Goal: Navigation & Orientation: Find specific page/section

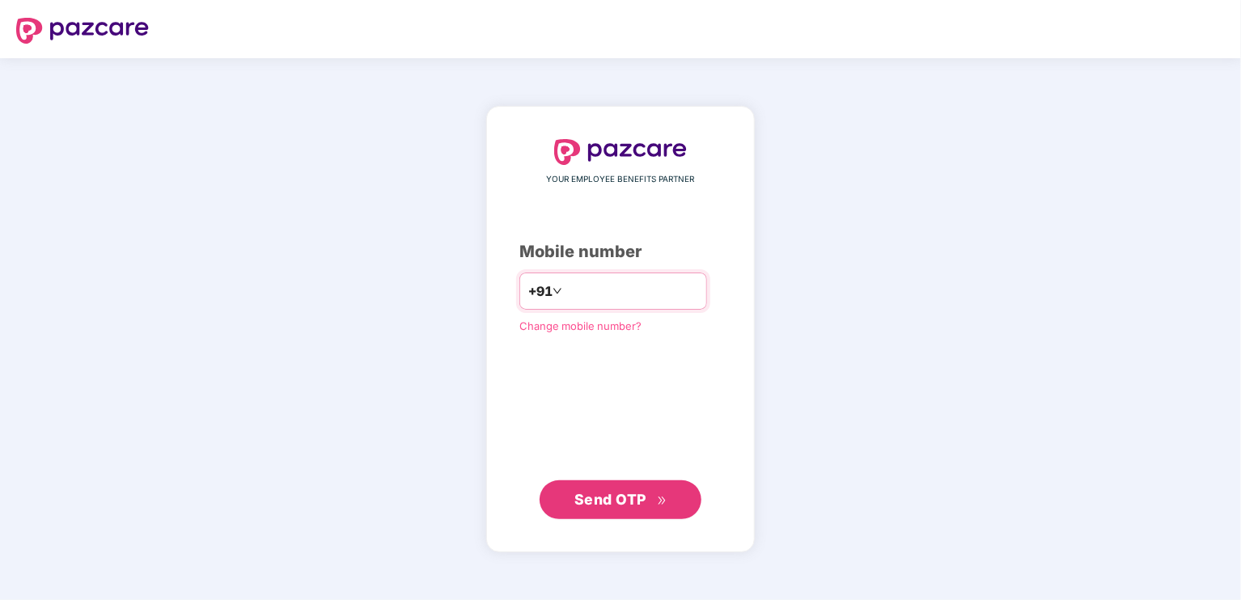
type input "**********"
click at [611, 494] on span "Send OTP" at bounding box center [610, 499] width 72 height 17
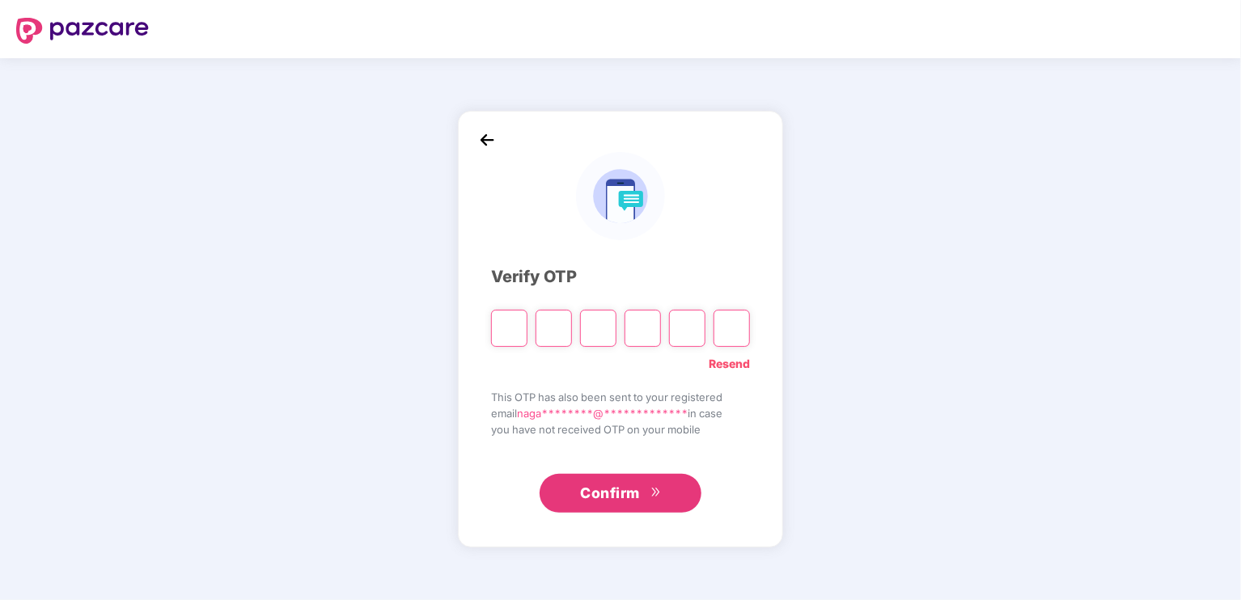
type input "*"
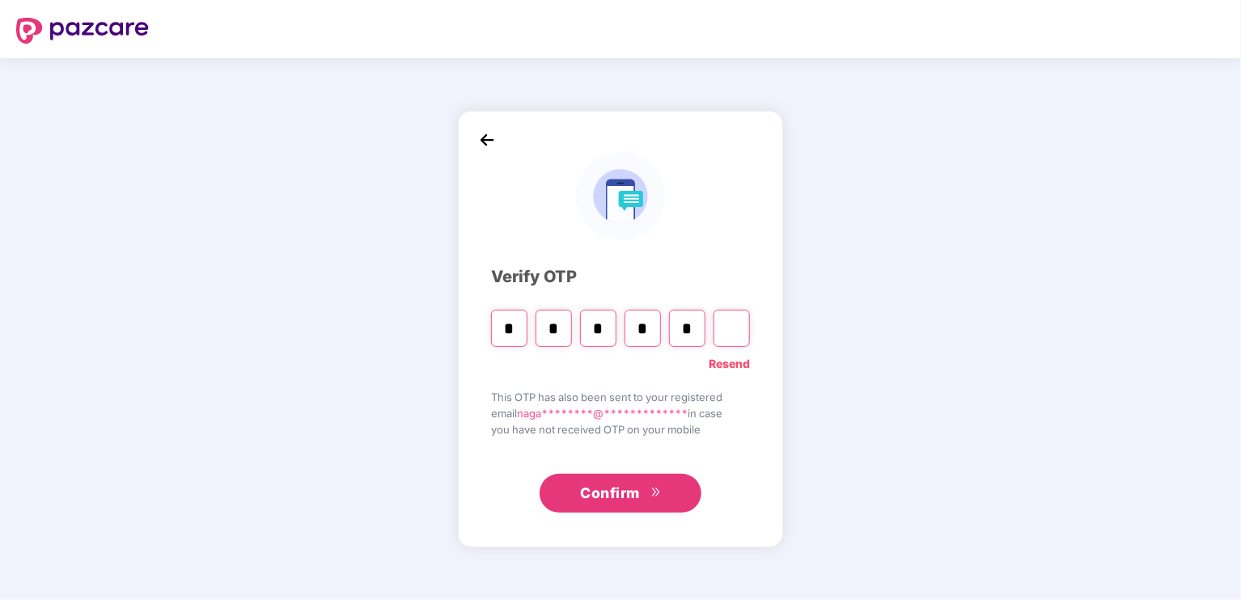
type input "*"
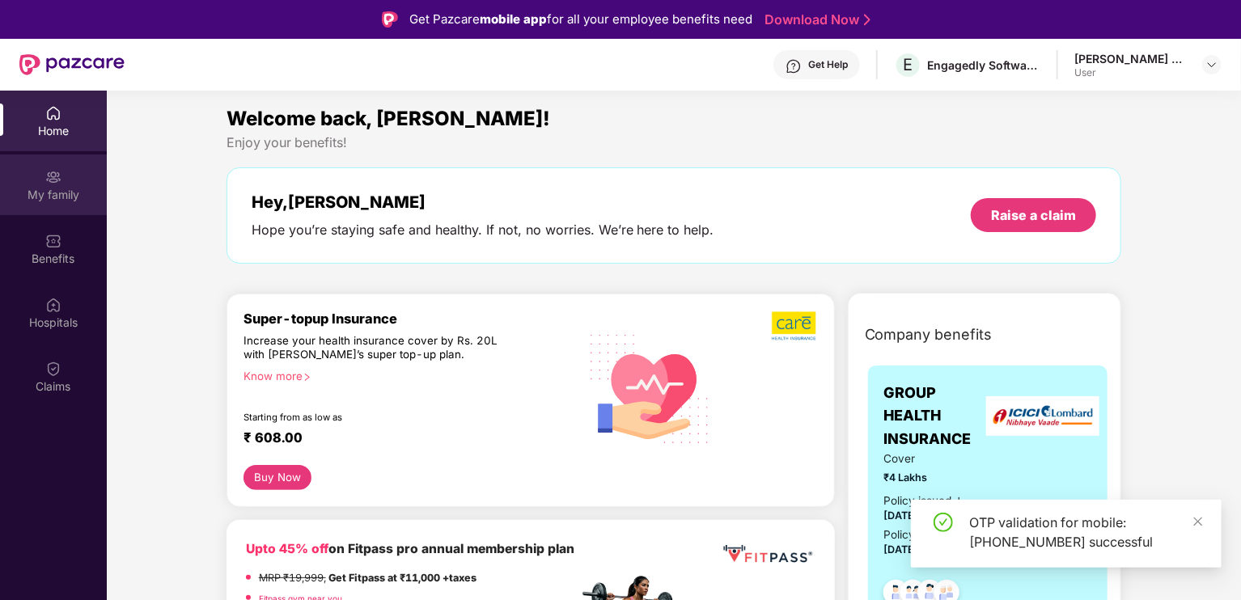
click at [67, 199] on div "My family" at bounding box center [53, 195] width 107 height 16
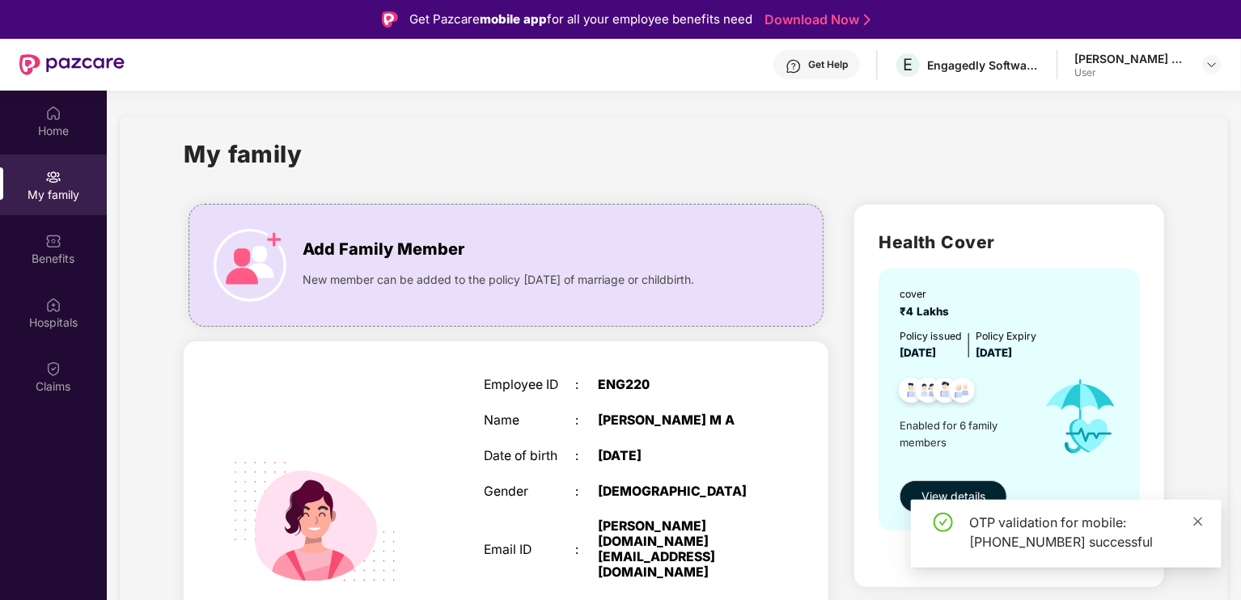
click at [1195, 521] on icon "close" at bounding box center [1197, 521] width 11 height 11
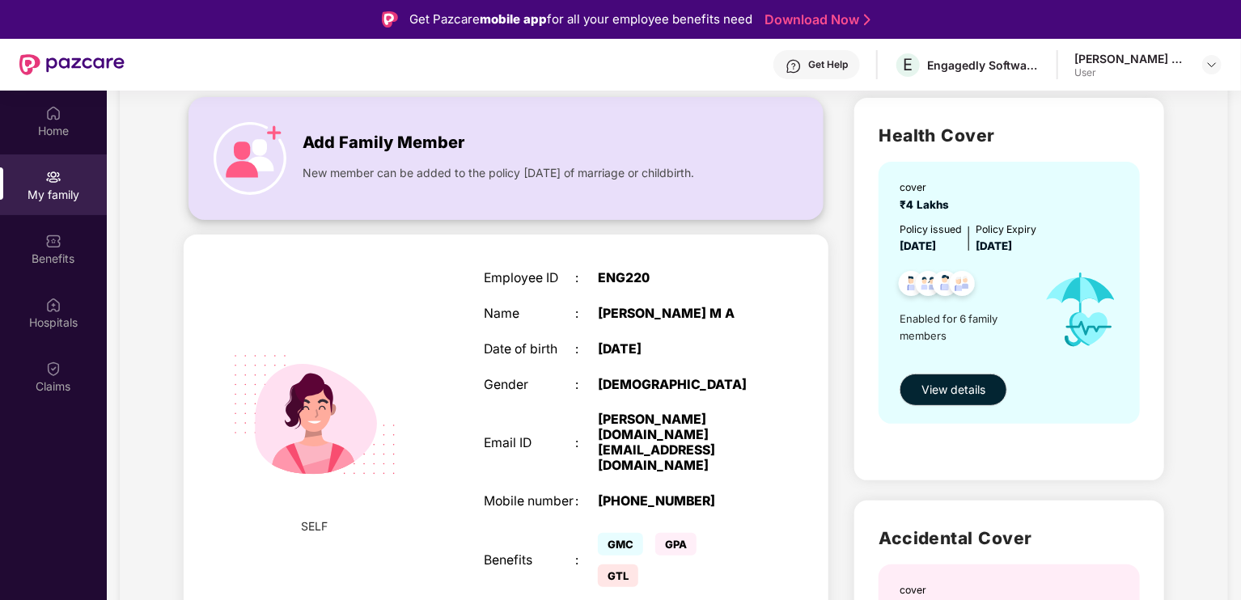
scroll to position [107, 0]
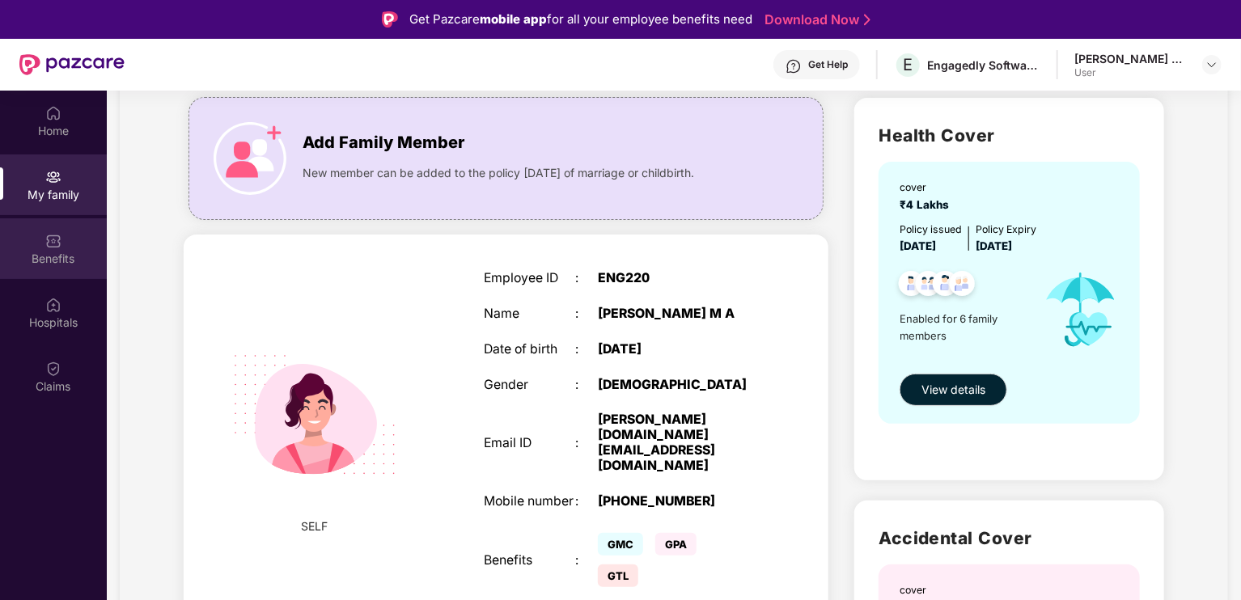
click at [58, 268] on div "Benefits" at bounding box center [53, 248] width 107 height 61
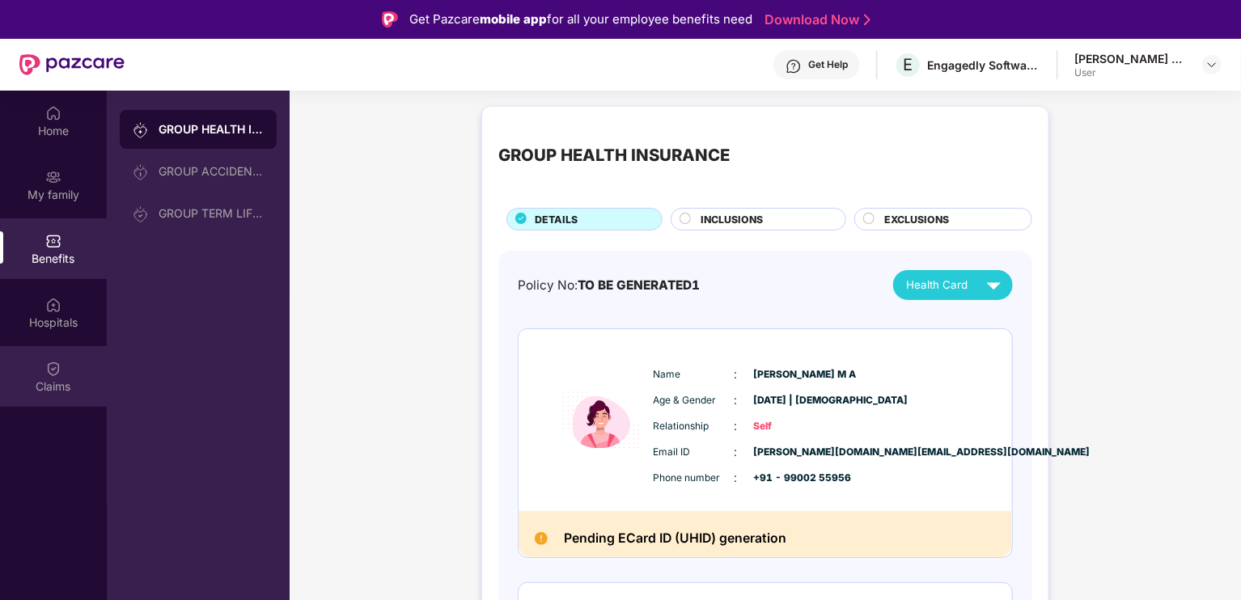
click at [61, 391] on div "Claims" at bounding box center [53, 386] width 107 height 16
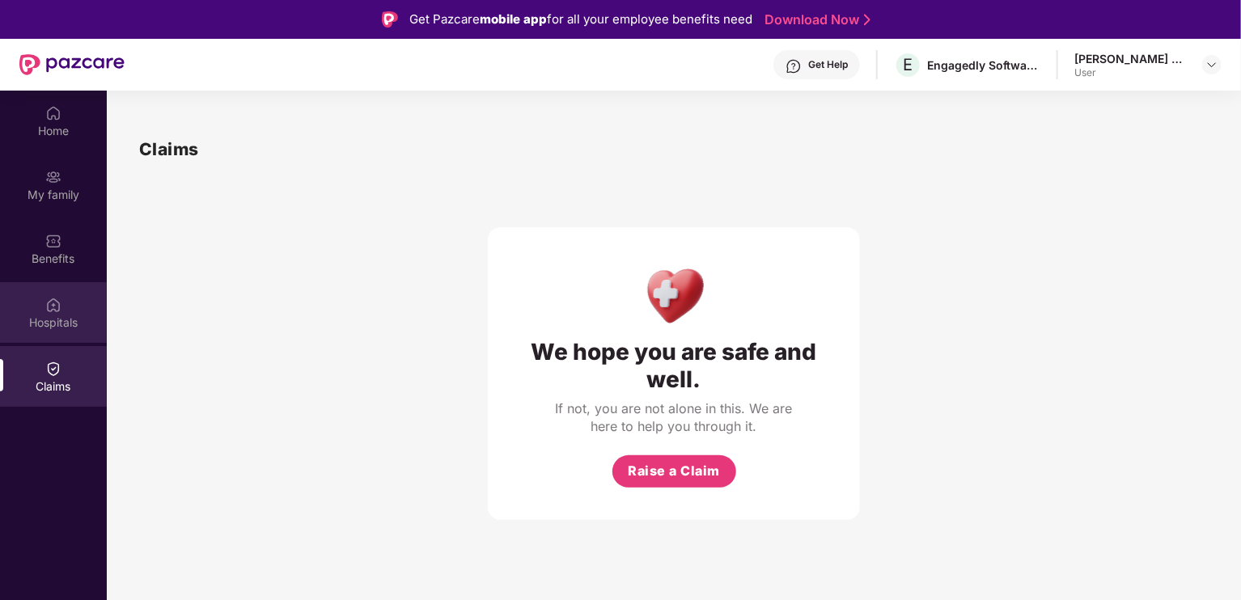
click at [52, 329] on div "Hospitals" at bounding box center [53, 323] width 107 height 16
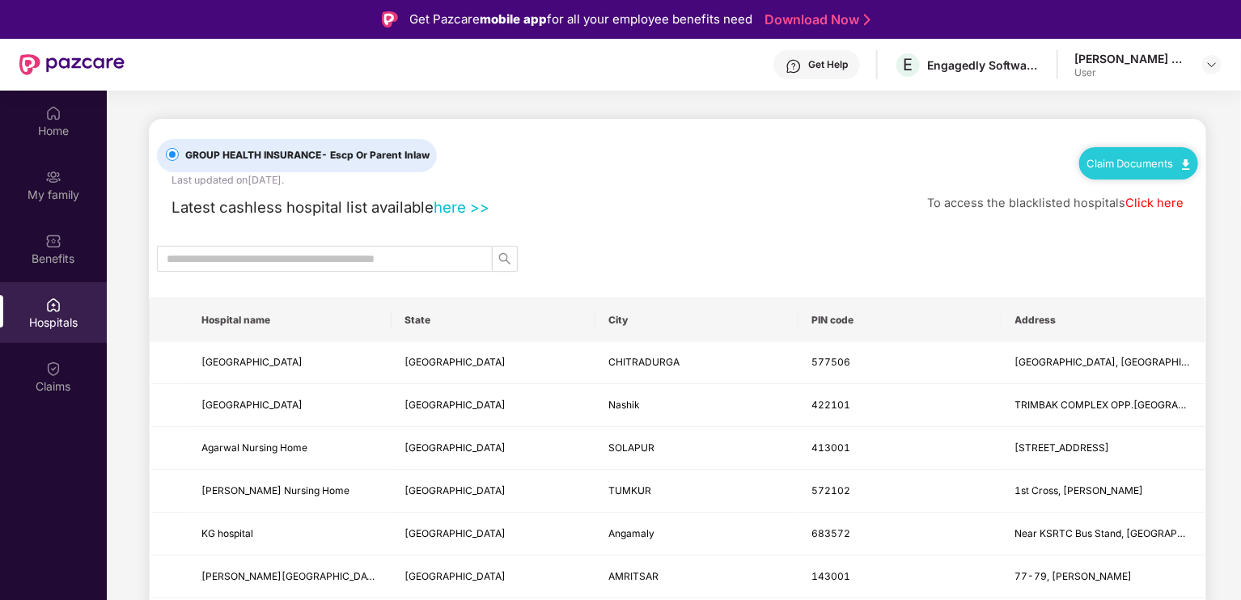
click at [461, 206] on link "here >>" at bounding box center [461, 207] width 56 height 18
click at [54, 140] on div "Home" at bounding box center [53, 121] width 107 height 61
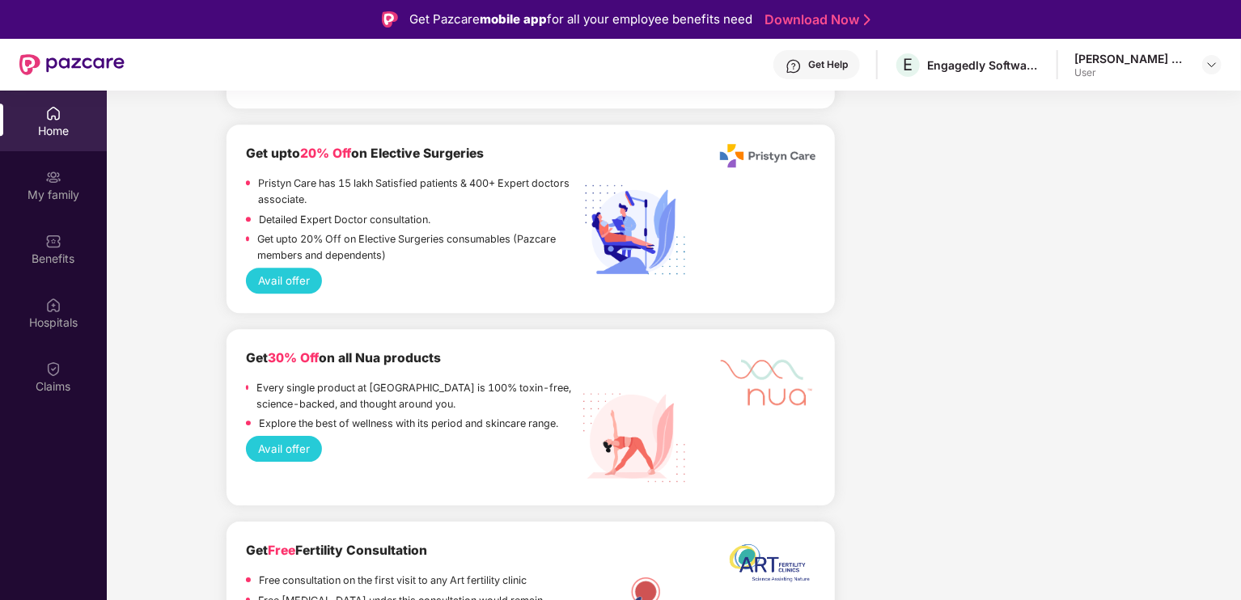
scroll to position [2384, 0]
click at [53, 303] on img at bounding box center [53, 305] width 16 height 16
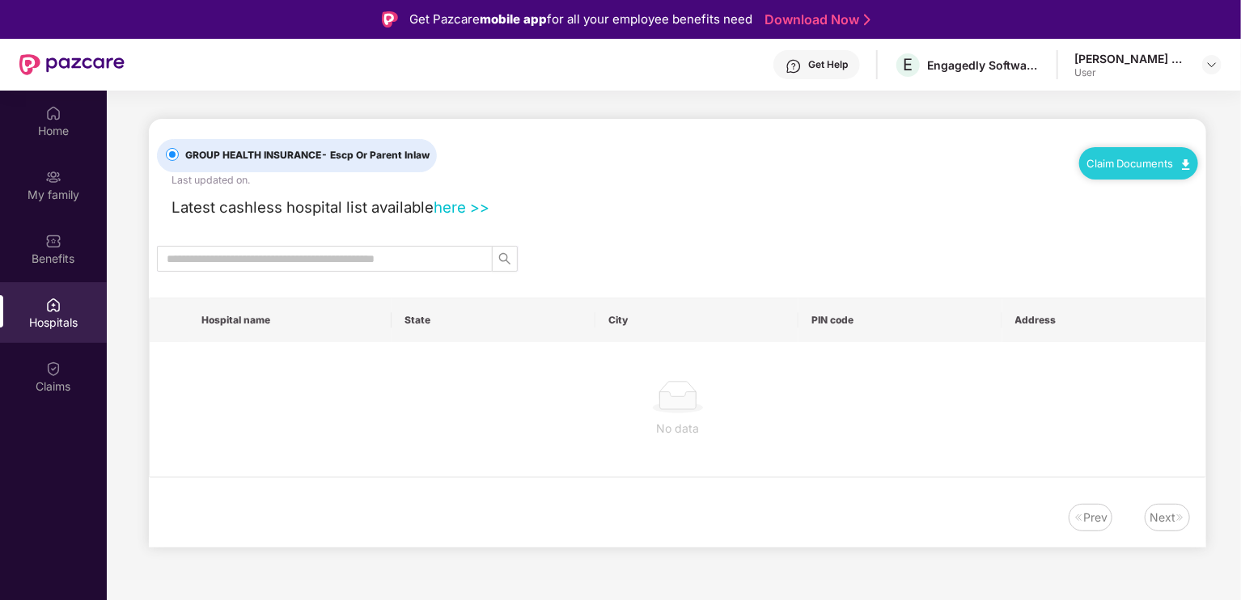
scroll to position [0, 0]
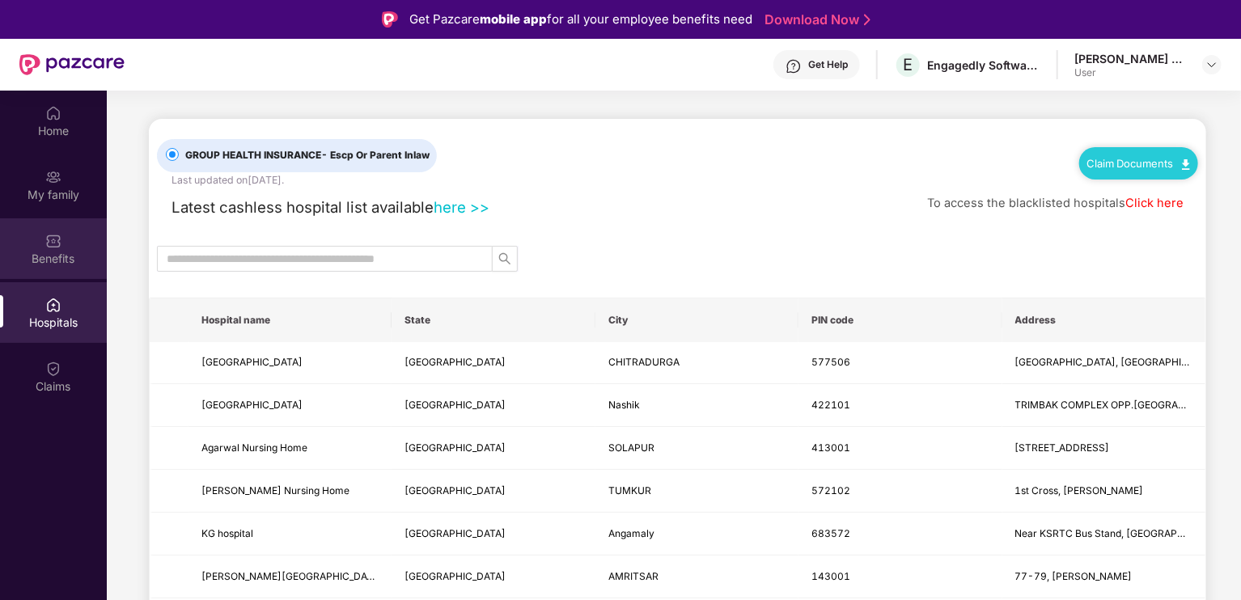
click at [53, 237] on img at bounding box center [53, 241] width 16 height 16
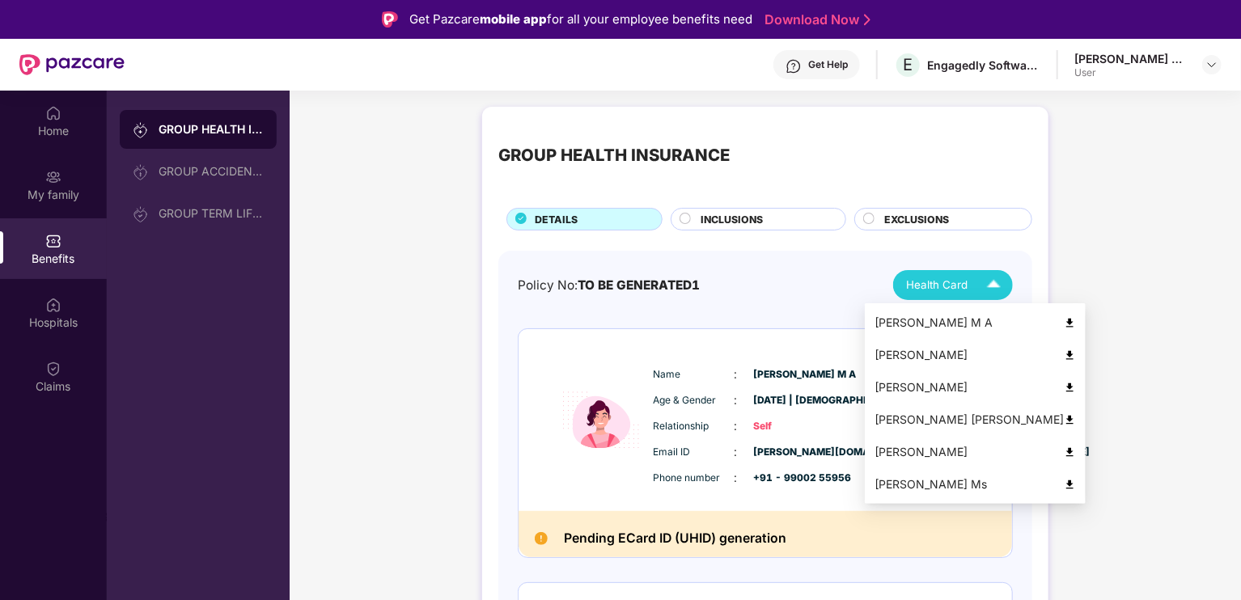
click at [931, 285] on span "Health Card" at bounding box center [936, 285] width 61 height 17
click at [941, 484] on div "[PERSON_NAME] Ms" at bounding box center [974, 485] width 201 height 18
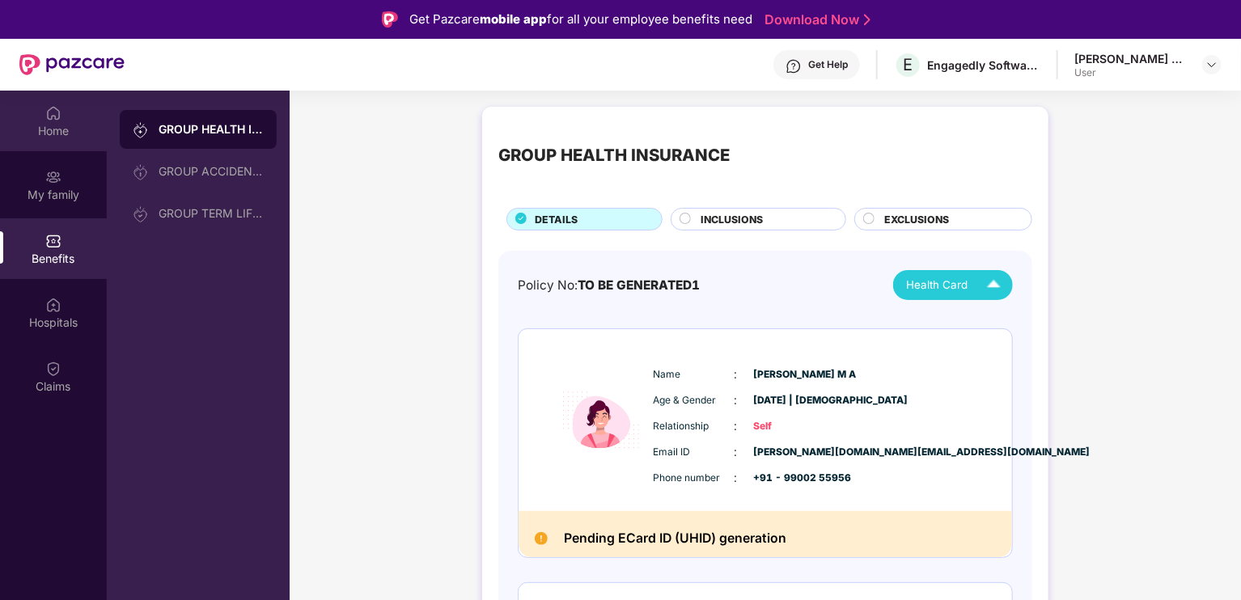
click at [48, 132] on div "Home" at bounding box center [53, 131] width 107 height 16
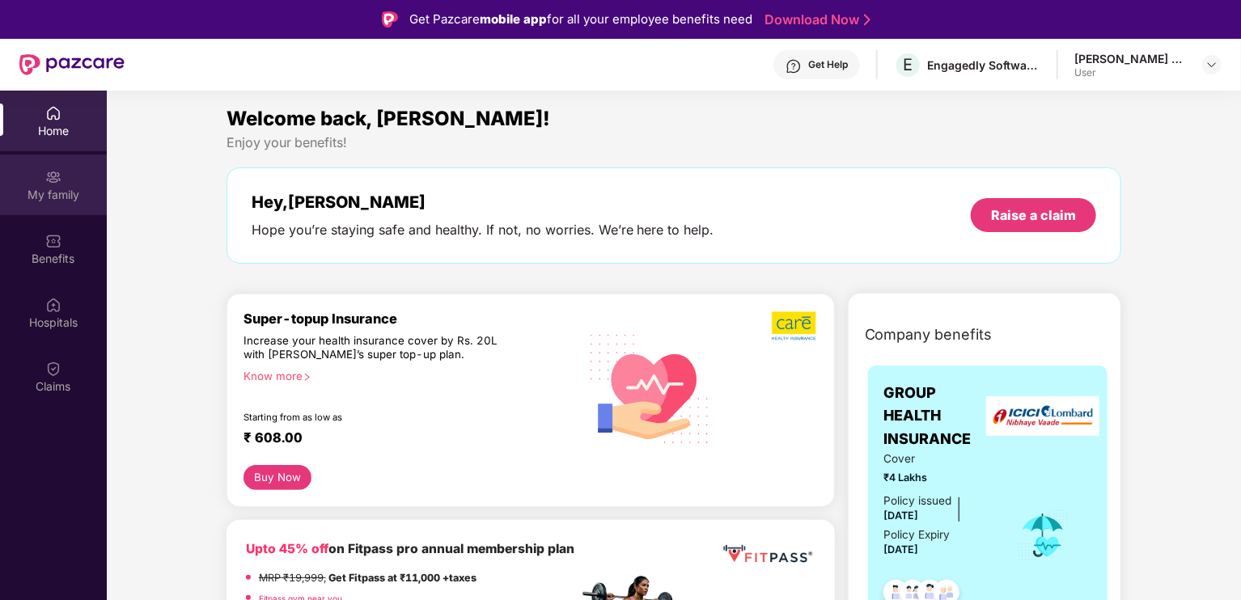
click at [67, 184] on div "My family" at bounding box center [53, 184] width 107 height 61
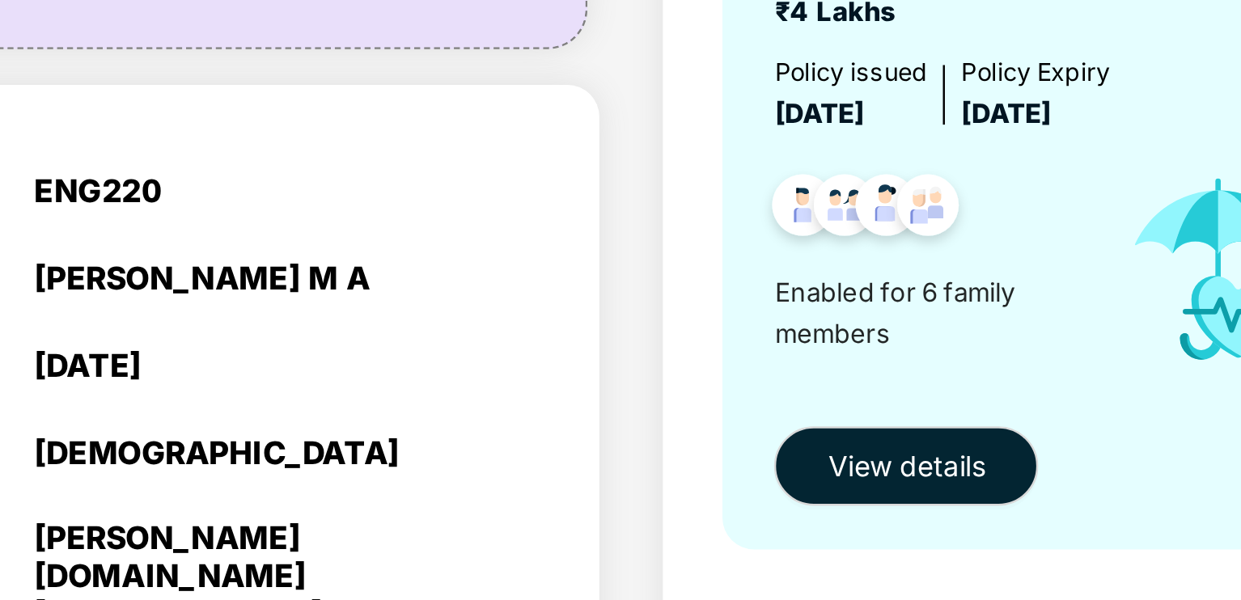
scroll to position [120, 0]
